Goal: Task Accomplishment & Management: Manage account settings

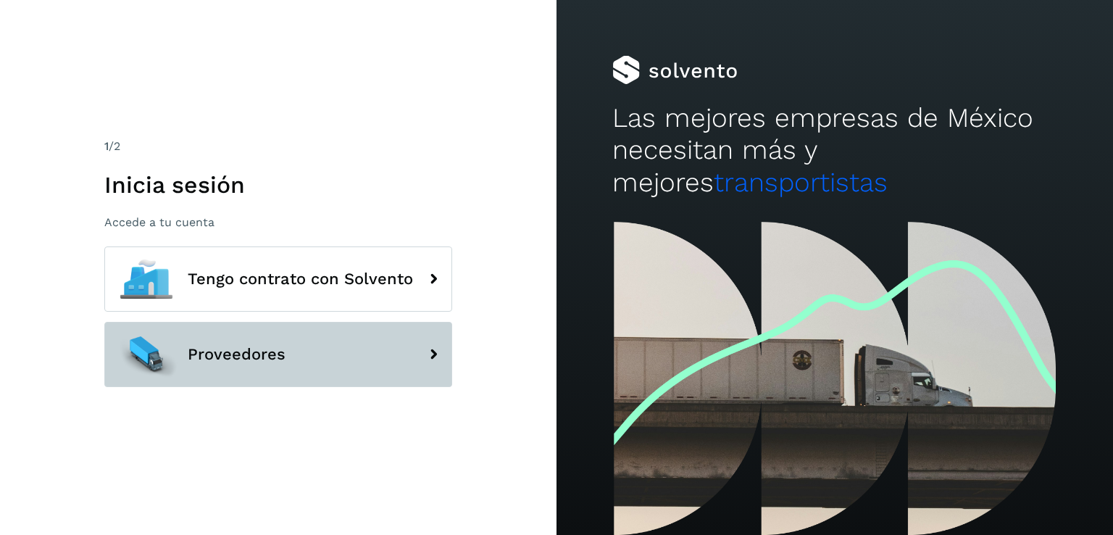
click at [319, 330] on button "Proveedores" at bounding box center [278, 354] width 348 height 65
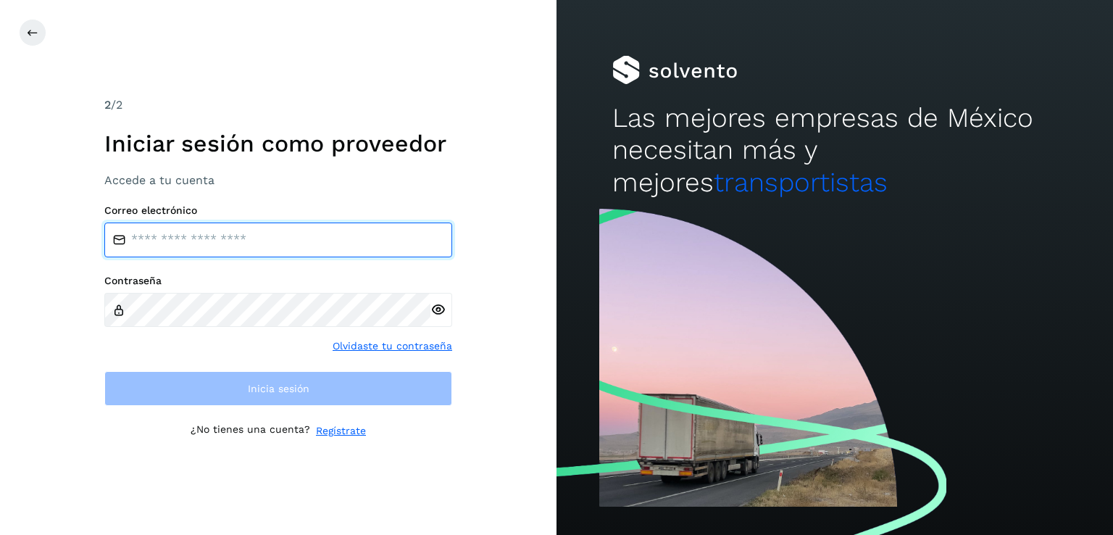
click at [256, 230] on input "email" at bounding box center [278, 239] width 348 height 35
type input "**********"
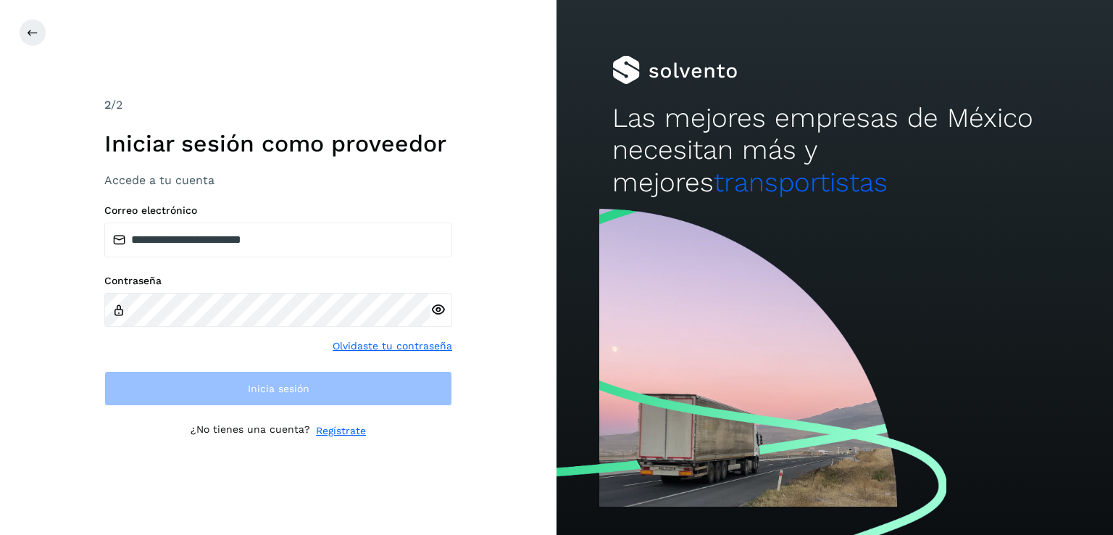
click at [180, 331] on div "Contraseña Olvidaste tu contraseña" at bounding box center [278, 314] width 348 height 79
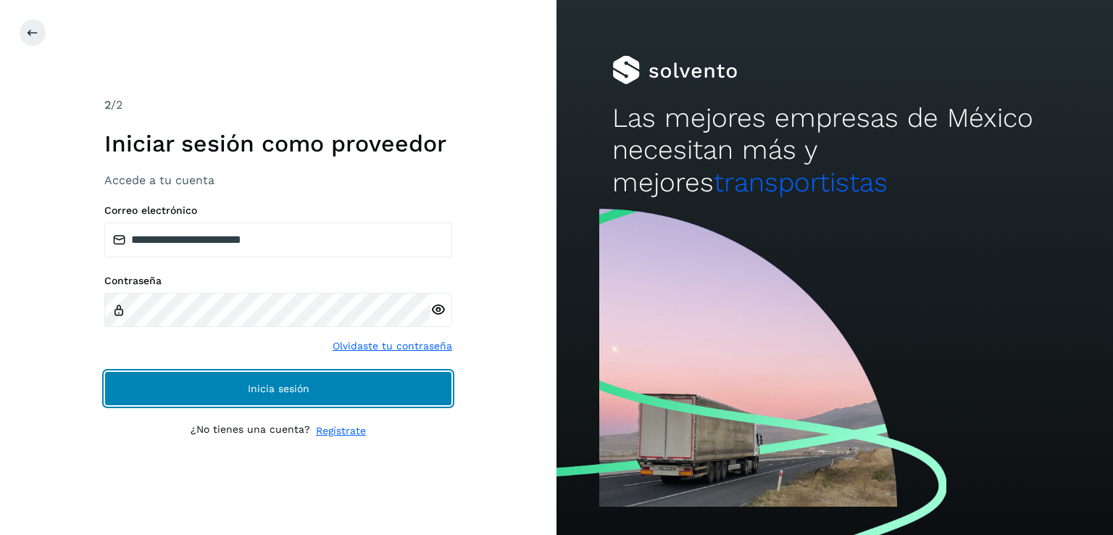
click at [242, 386] on button "Inicia sesión" at bounding box center [278, 388] width 348 height 35
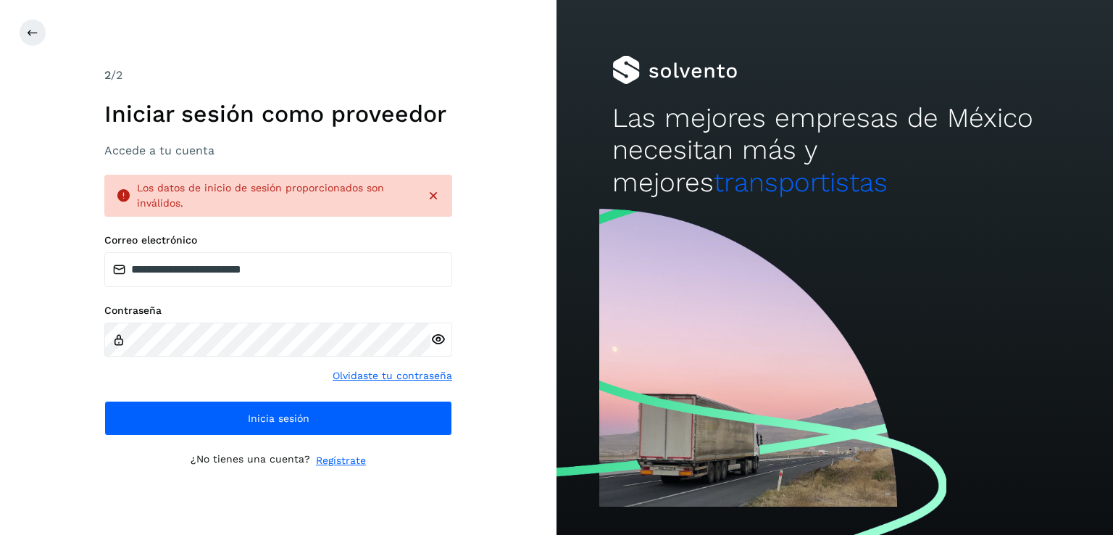
click at [438, 339] on icon at bounding box center [437, 339] width 15 height 15
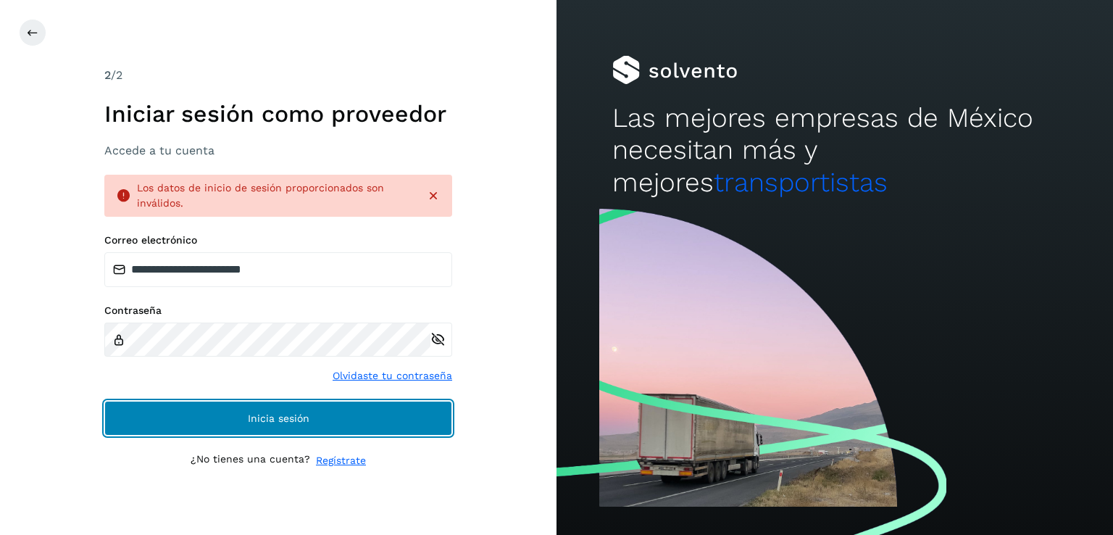
click at [296, 409] on button "Inicia sesión" at bounding box center [278, 418] width 348 height 35
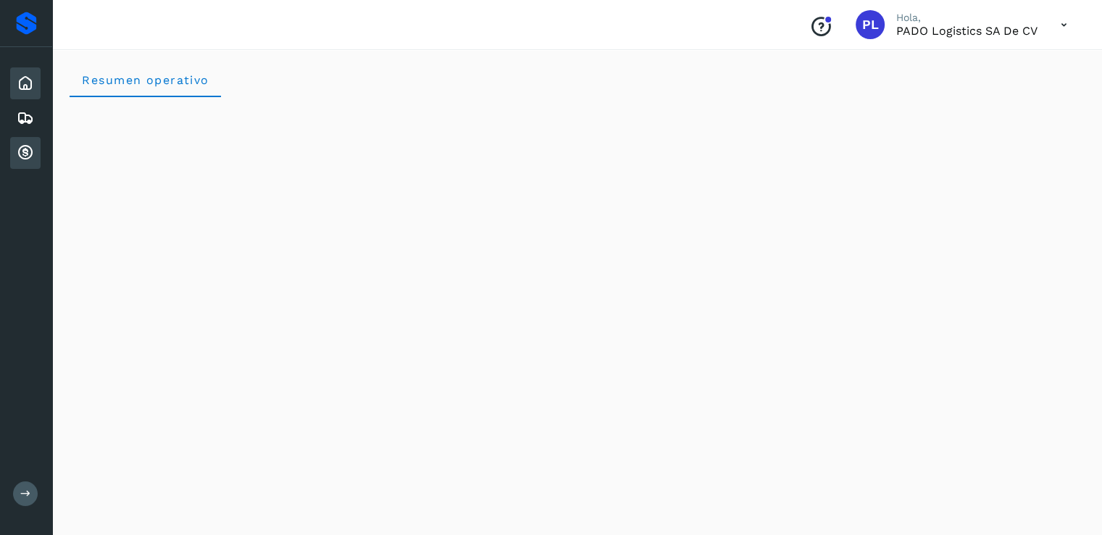
click at [20, 149] on icon at bounding box center [25, 152] width 17 height 17
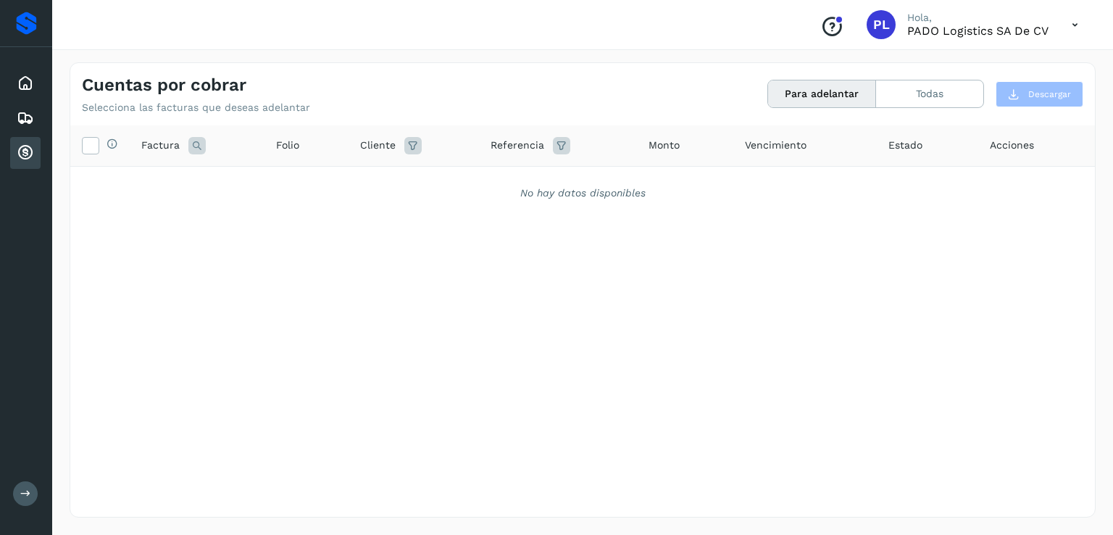
click at [1078, 27] on icon at bounding box center [1075, 25] width 30 height 30
click at [980, 62] on div "Cerrar sesión" at bounding box center [1003, 65] width 172 height 28
